Goal: Contribute content: Add original content to the website for others to see

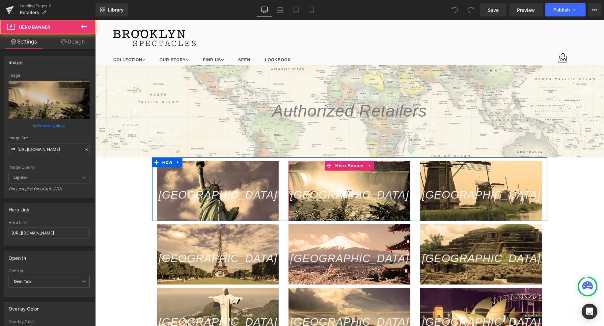
click at [362, 184] on div at bounding box center [350, 191] width 122 height 60
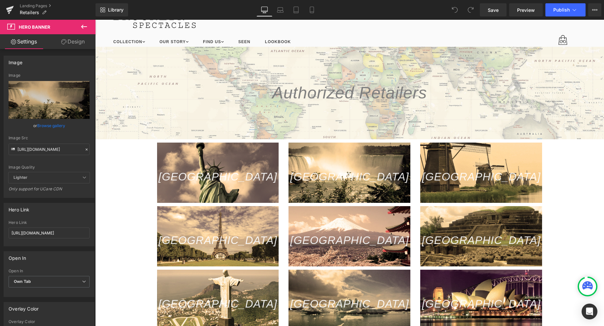
scroll to position [19, 0]
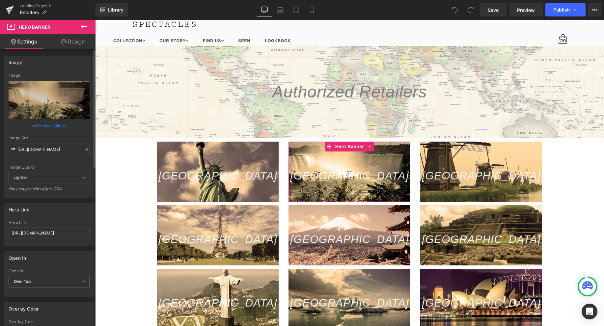
click at [47, 126] on link "Browse gallery" at bounding box center [51, 126] width 28 height 12
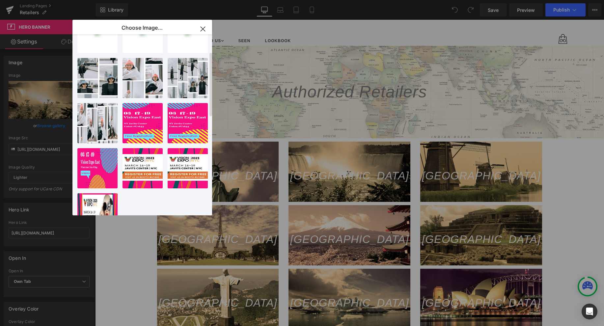
scroll to position [325, 0]
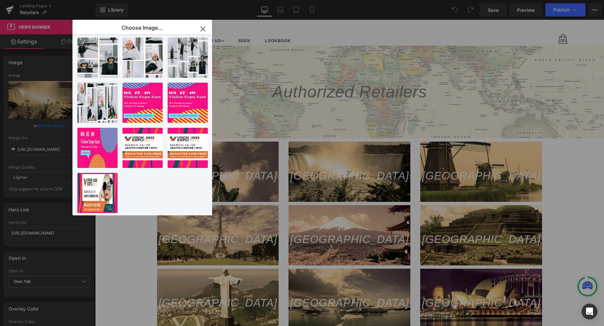
click at [202, 30] on icon "button" at bounding box center [203, 29] width 11 height 11
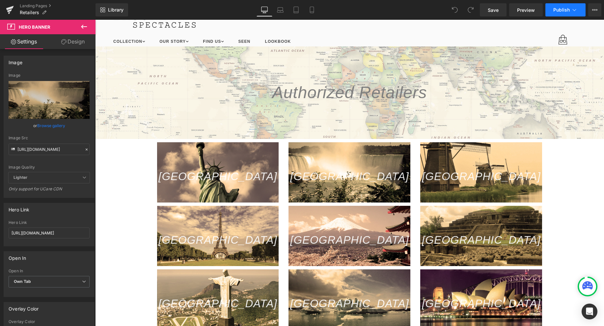
scroll to position [8, 0]
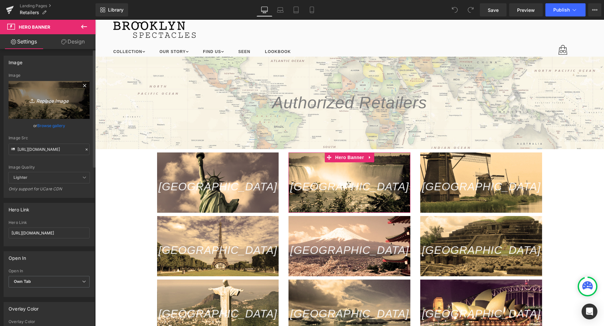
click at [49, 99] on icon "Replace Image" at bounding box center [49, 100] width 53 height 8
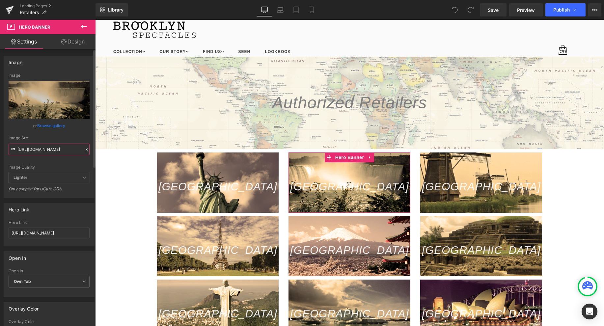
click at [40, 152] on input "https://cdn.shopify.com/s/files/1/1951/3653/t/2/assets/gem20180308Mar0315205535…" at bounding box center [49, 150] width 81 height 12
click at [84, 150] on icon at bounding box center [86, 149] width 5 height 5
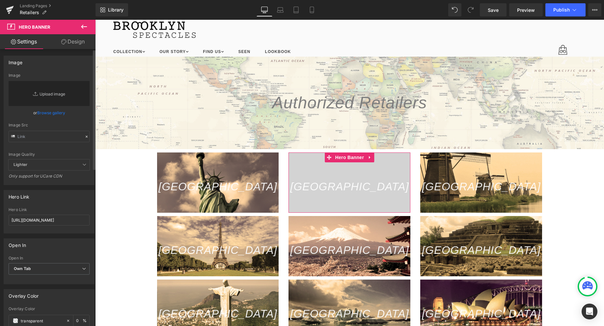
click at [55, 94] on link "Replace Image" at bounding box center [49, 93] width 81 height 25
type input "C:\fakepath\Flag_of_Canada_(Pantone).svg.png"
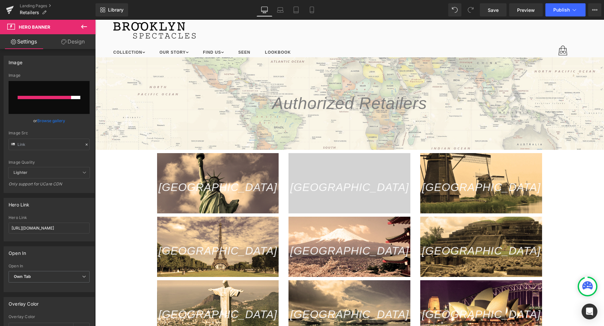
scroll to position [11, 0]
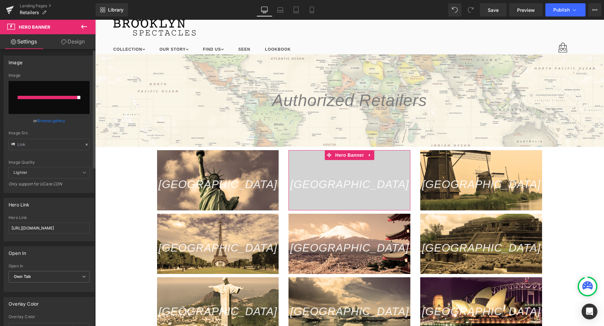
click at [63, 108] on input "file" at bounding box center [49, 97] width 81 height 33
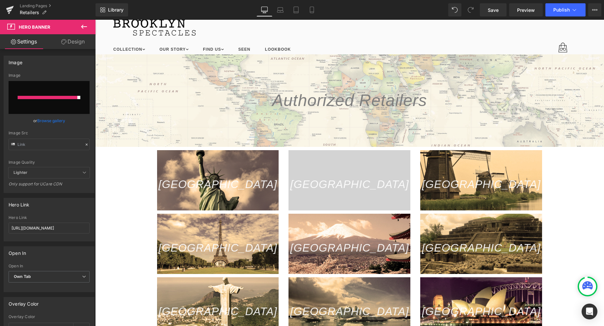
type input "C:\fakepath\Flag_of_Canada_(Pantone).svg.png"
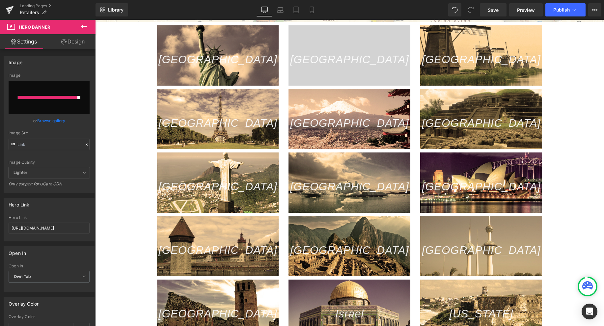
scroll to position [136, 0]
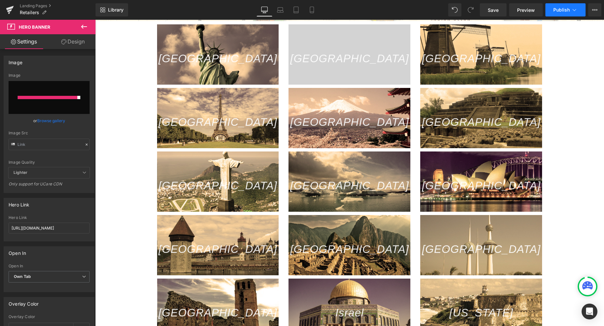
click at [567, 7] on span "Publish" at bounding box center [561, 9] width 16 height 5
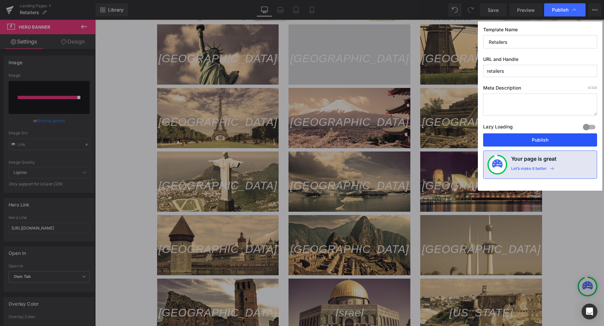
click at [540, 140] on button "Publish" at bounding box center [540, 139] width 114 height 13
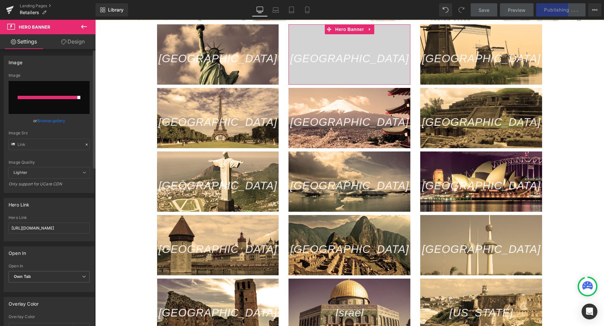
click at [78, 101] on input "file" at bounding box center [49, 97] width 81 height 33
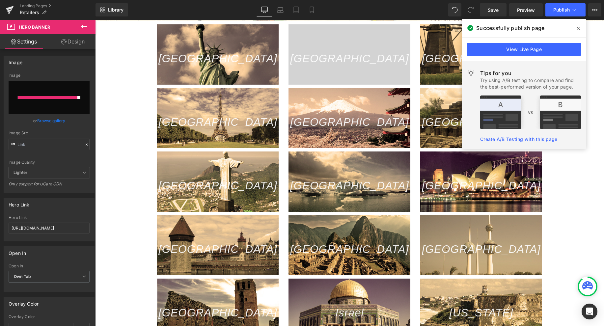
click at [577, 29] on icon at bounding box center [578, 28] width 3 height 3
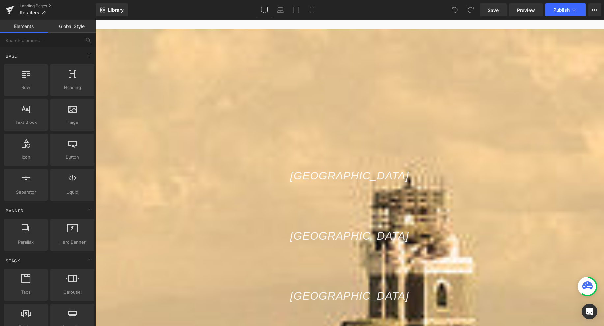
scroll to position [48, 0]
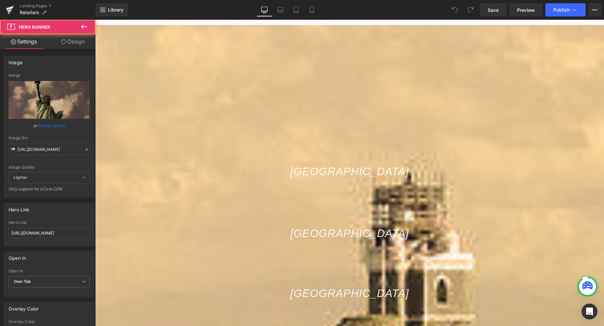
click at [84, 150] on icon at bounding box center [86, 149] width 5 height 5
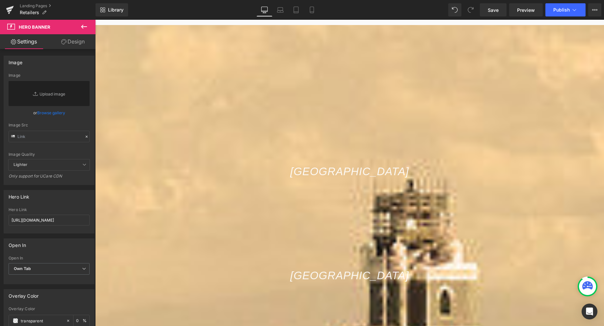
drag, startPoint x: 479, startPoint y: 130, endPoint x: 509, endPoint y: 145, distance: 33.0
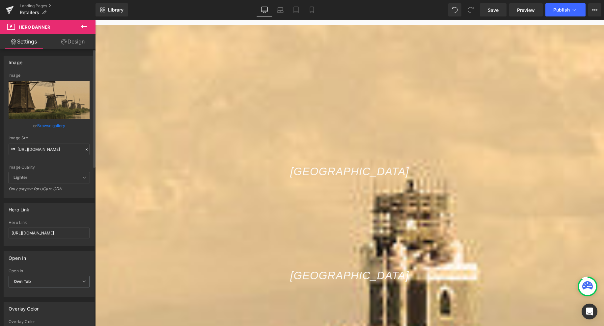
click at [84, 147] on div at bounding box center [87, 150] width 6 height 8
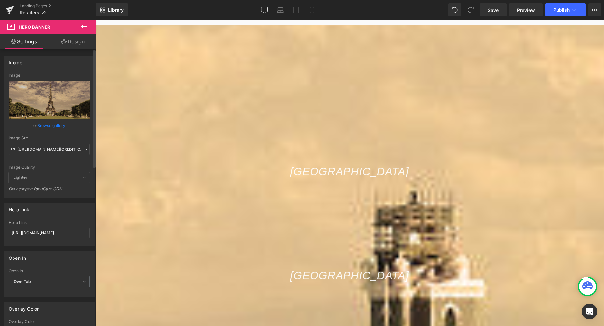
click at [84, 151] on icon at bounding box center [86, 149] width 5 height 5
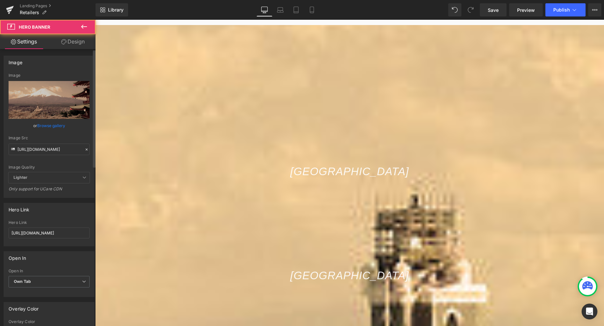
click at [86, 150] on icon at bounding box center [87, 150] width 2 height 2
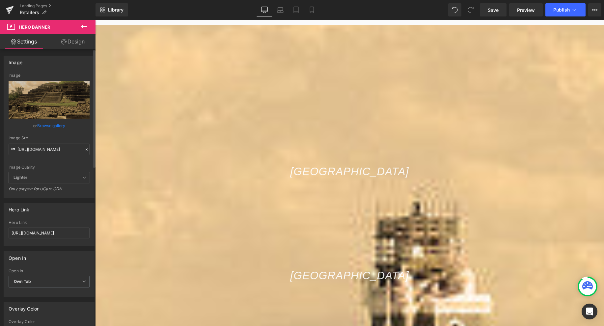
drag, startPoint x: 84, startPoint y: 151, endPoint x: 91, endPoint y: 157, distance: 9.8
click at [84, 151] on icon at bounding box center [86, 149] width 5 height 5
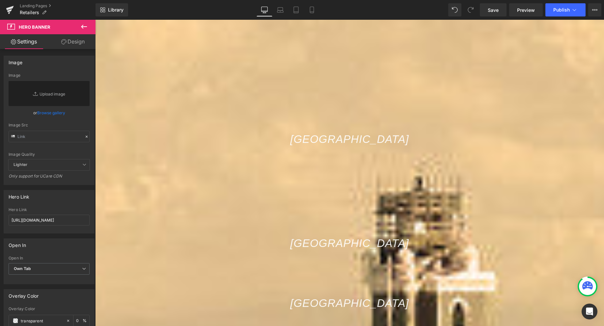
scroll to position [126, 0]
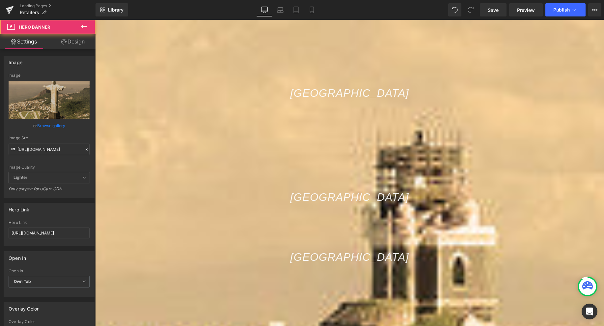
click at [84, 149] on icon at bounding box center [86, 149] width 5 height 5
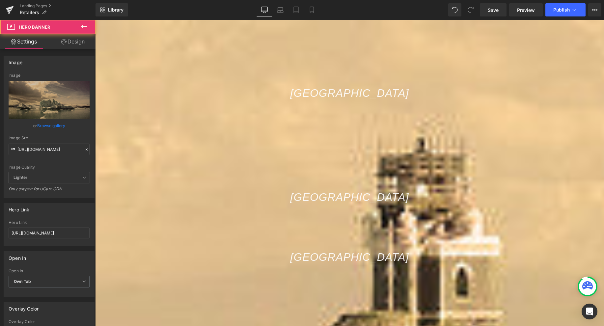
drag, startPoint x: 84, startPoint y: 150, endPoint x: 88, endPoint y: 150, distance: 4.0
click at [85, 150] on icon at bounding box center [86, 149] width 5 height 5
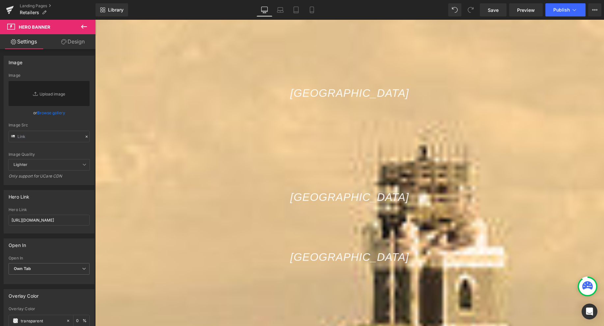
click at [95, 20] on span at bounding box center [95, 20] width 0 height 0
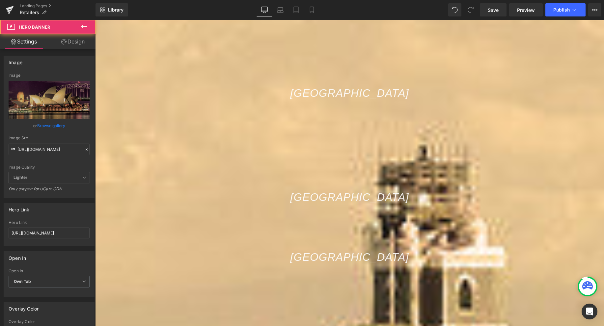
click at [84, 148] on icon at bounding box center [86, 149] width 5 height 5
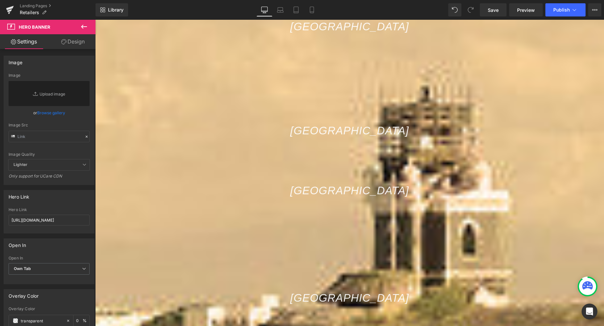
scroll to position [199, 0]
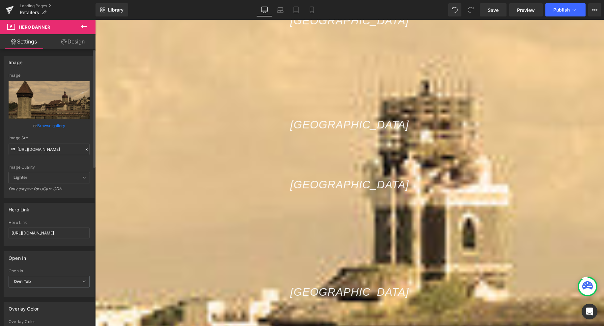
click at [85, 151] on icon at bounding box center [86, 149] width 5 height 5
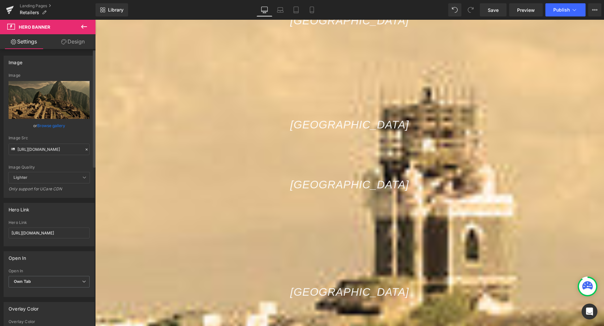
click at [86, 152] on icon at bounding box center [86, 149] width 5 height 5
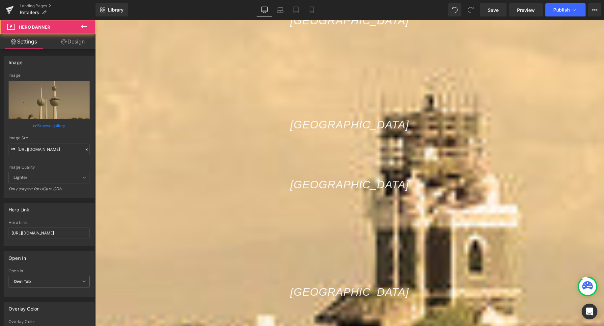
click at [84, 150] on icon at bounding box center [86, 149] width 5 height 5
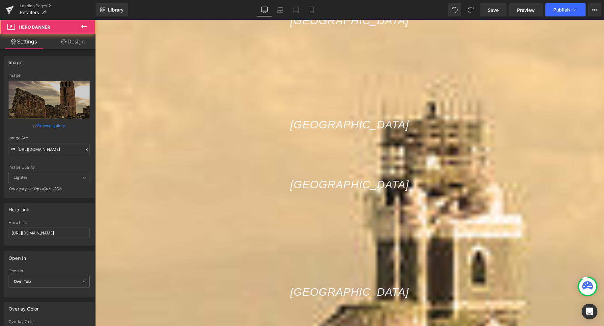
scroll to position [198, 0]
drag, startPoint x: 82, startPoint y: 150, endPoint x: 93, endPoint y: 154, distance: 11.1
click at [84, 150] on icon at bounding box center [86, 149] width 5 height 5
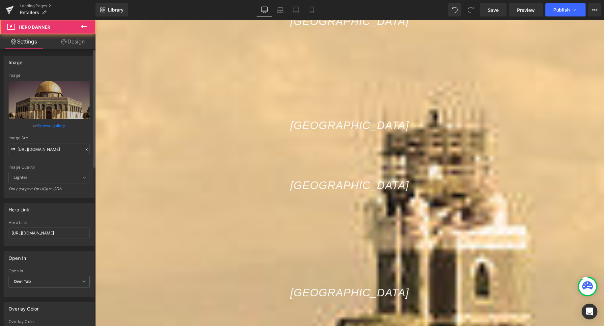
click at [85, 150] on icon at bounding box center [86, 149] width 5 height 5
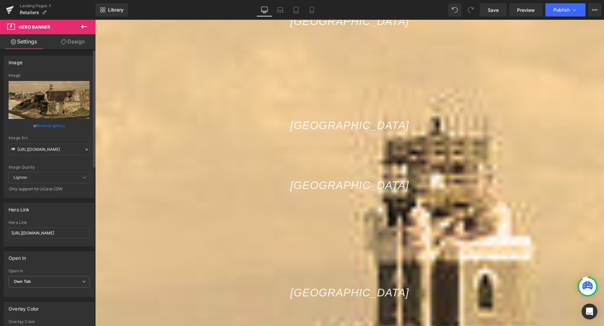
click at [86, 150] on icon at bounding box center [87, 150] width 2 height 2
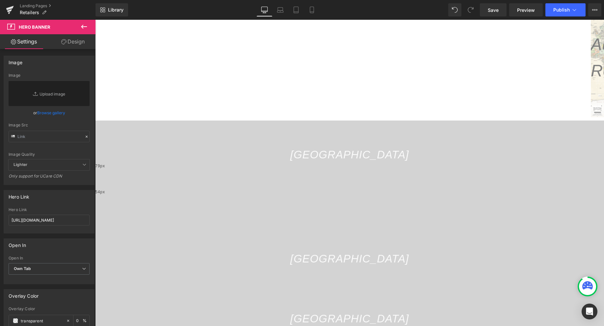
scroll to position [83, 0]
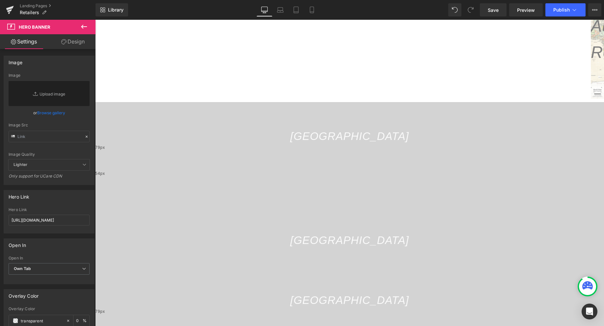
click at [95, 20] on span "Hero Banner" at bounding box center [95, 20] width 0 height 0
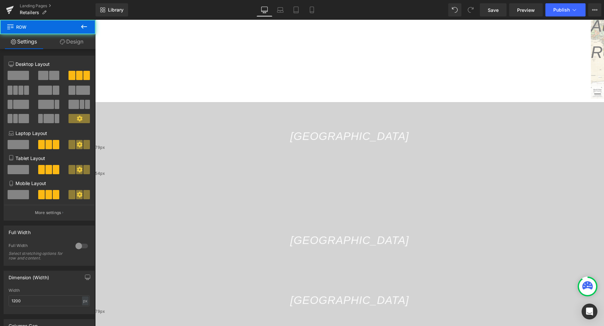
drag, startPoint x: 152, startPoint y: 137, endPoint x: 152, endPoint y: 132, distance: 5.6
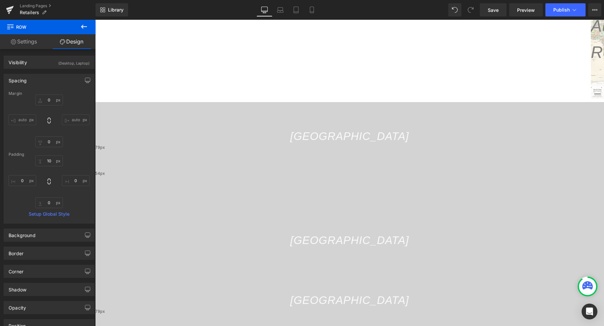
click at [200, 145] on div "79px" at bounding box center [349, 158] width 509 height 26
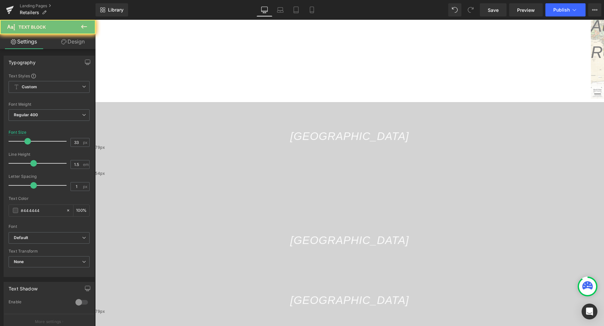
click at [181, 128] on p "[GEOGRAPHIC_DATA]" at bounding box center [349, 136] width 509 height 16
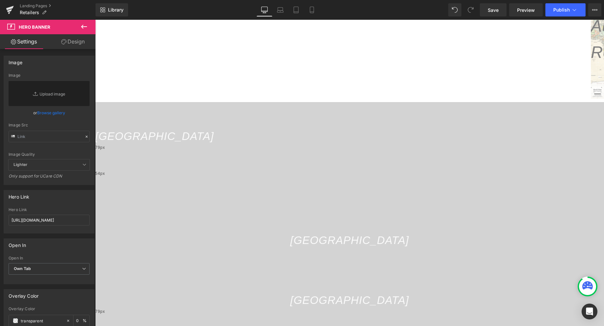
click at [169, 99] on div "United States Text Block Hero Banner 79px 54px Canada Text Block Hero Banner [G…" at bounding box center [349, 234] width 509 height 271
click at [95, 20] on span "Hero Banner" at bounding box center [95, 20] width 0 height 0
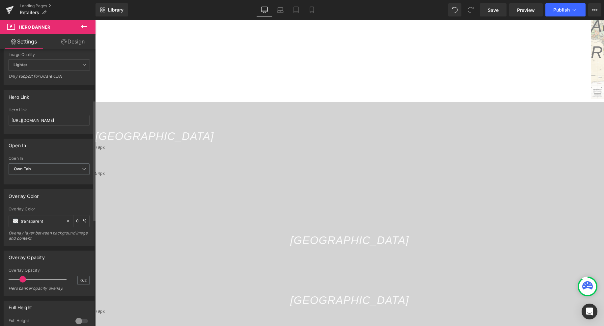
scroll to position [0, 0]
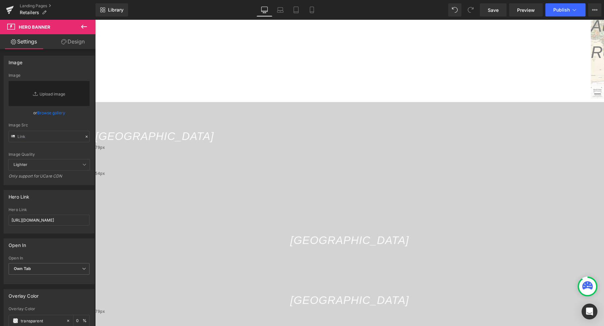
click at [75, 46] on link "Design" at bounding box center [73, 41] width 48 height 15
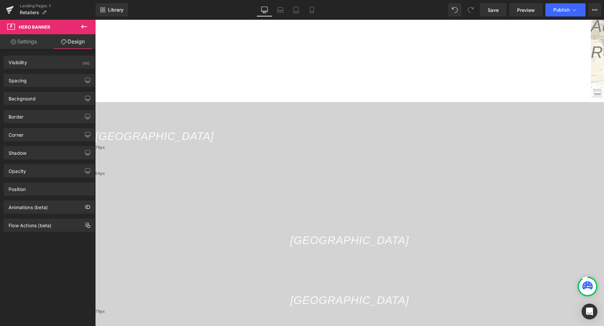
click at [25, 42] on link "Settings" at bounding box center [24, 41] width 48 height 15
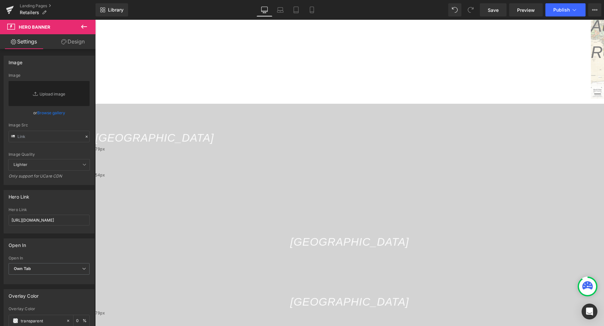
click at [95, 20] on icon at bounding box center [95, 20] width 0 height 0
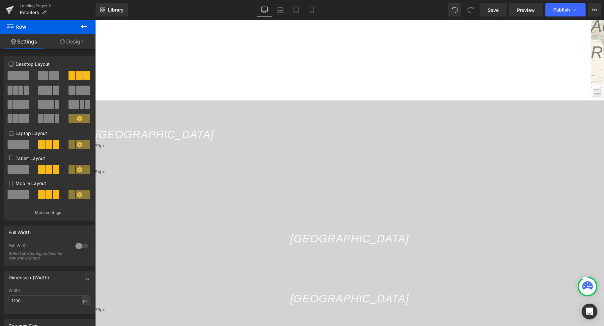
drag, startPoint x: 188, startPoint y: 75, endPoint x: 186, endPoint y: 67, distance: 7.8
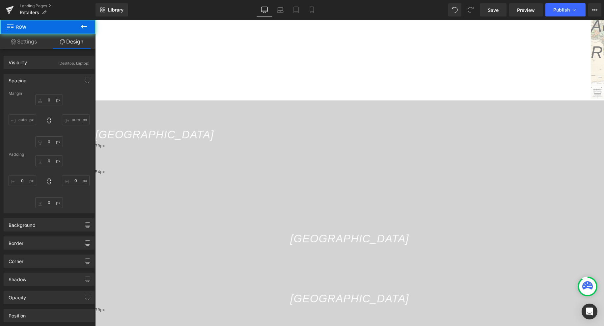
type input "0"
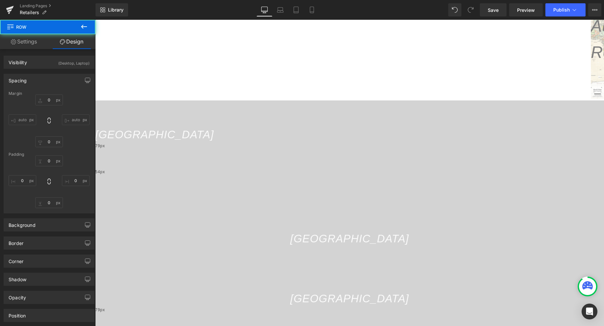
type input "0"
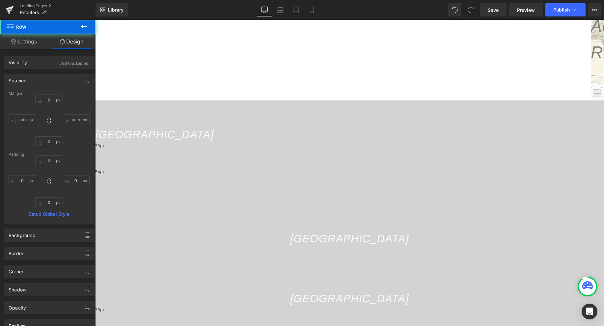
type input "0px"
drag, startPoint x: 154, startPoint y: 134, endPoint x: 154, endPoint y: 126, distance: 7.6
click at [154, 126] on div "United States Text Block Hero Banner 79px 54px Canada Text Block Hero Banner [G…" at bounding box center [349, 235] width 509 height 271
click at [185, 143] on div "79px" at bounding box center [349, 156] width 509 height 26
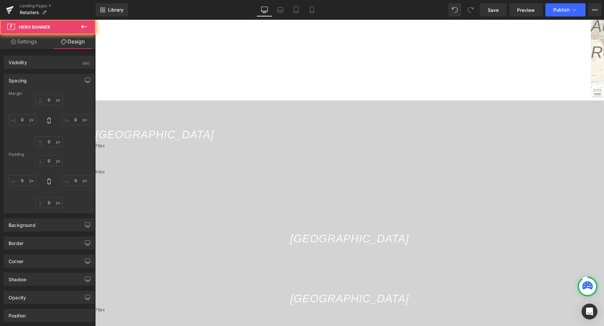
type input "0"
type input "79"
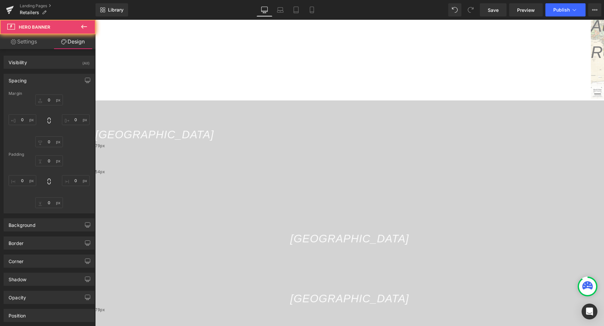
type input "0"
type input "54"
type input "0"
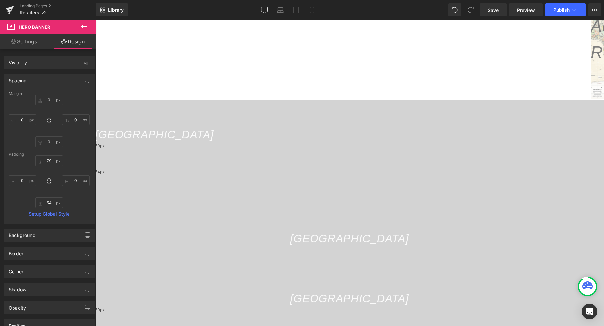
click at [25, 43] on link "Settings" at bounding box center [24, 41] width 48 height 15
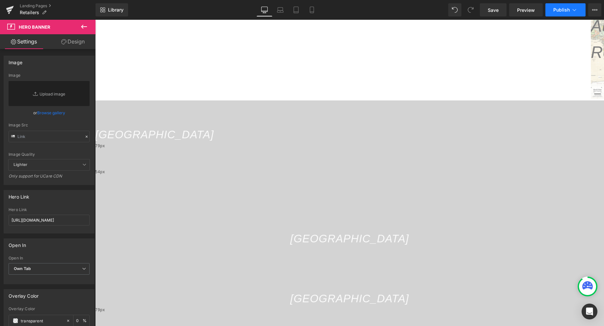
click at [564, 9] on span "Publish" at bounding box center [561, 9] width 16 height 5
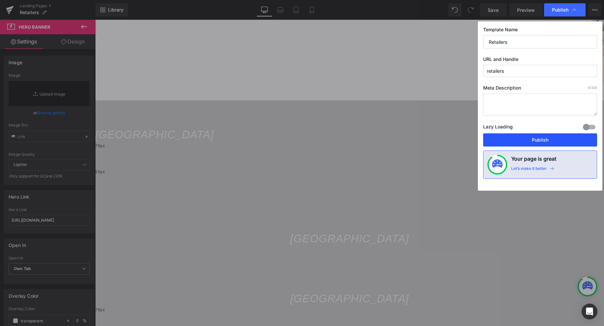
click at [561, 141] on button "Publish" at bounding box center [540, 139] width 114 height 13
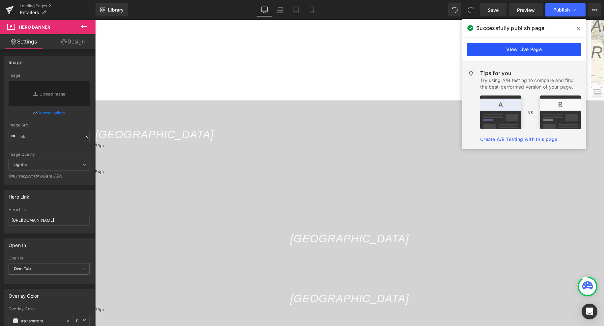
click at [546, 52] on link "View Live Page" at bounding box center [524, 49] width 114 height 13
